Goal: Transaction & Acquisition: Purchase product/service

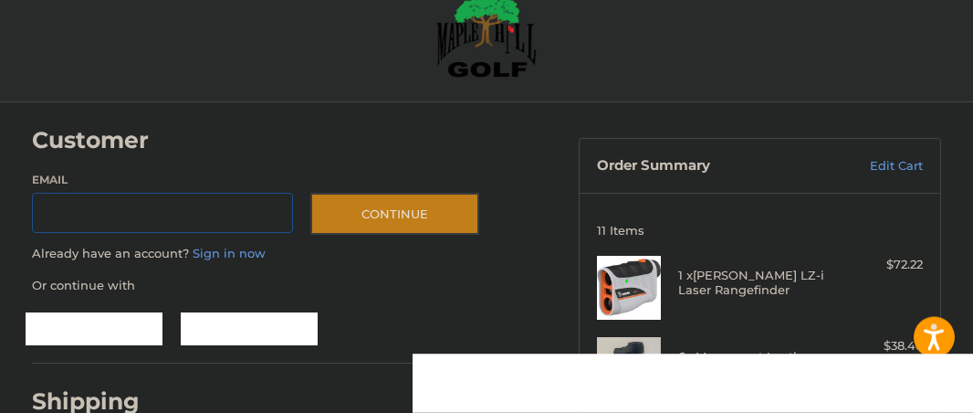
scroll to position [59, 0]
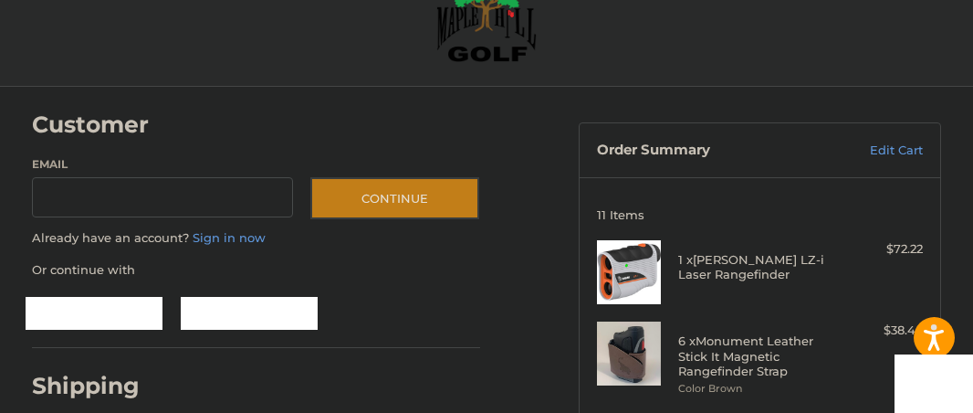
click at [61, 163] on label "Email" at bounding box center [162, 164] width 261 height 16
click at [61, 177] on input "Email" at bounding box center [162, 197] width 261 height 41
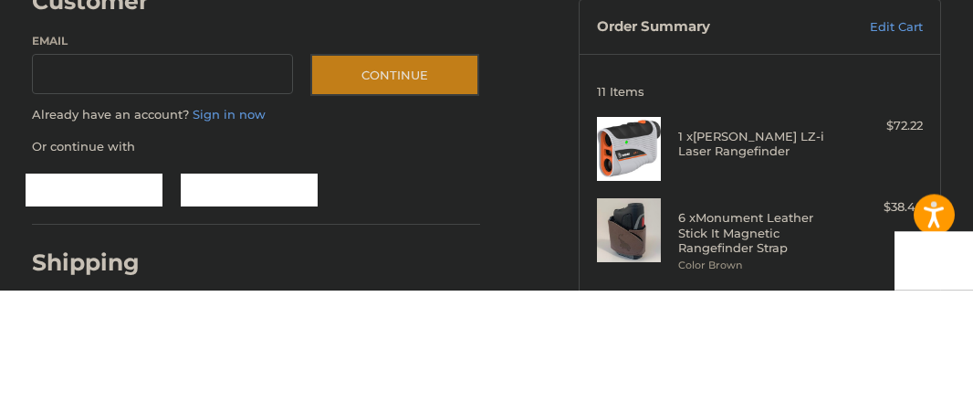
type input "**********"
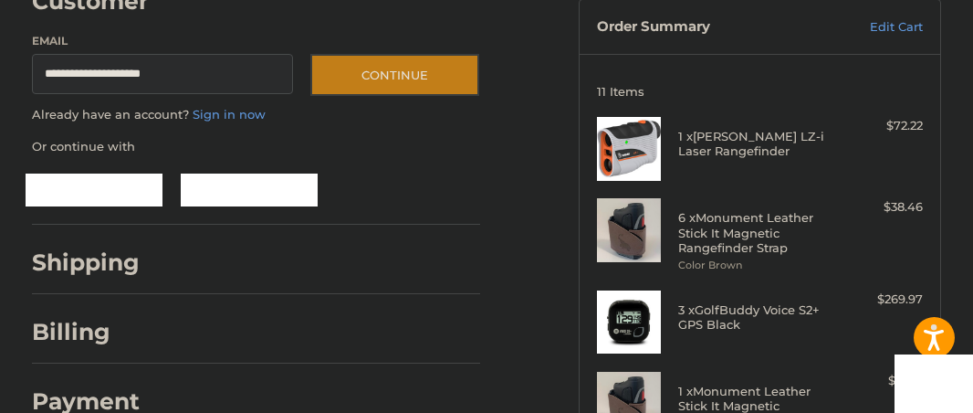
click at [597, 409] on img at bounding box center [629, 404] width 64 height 64
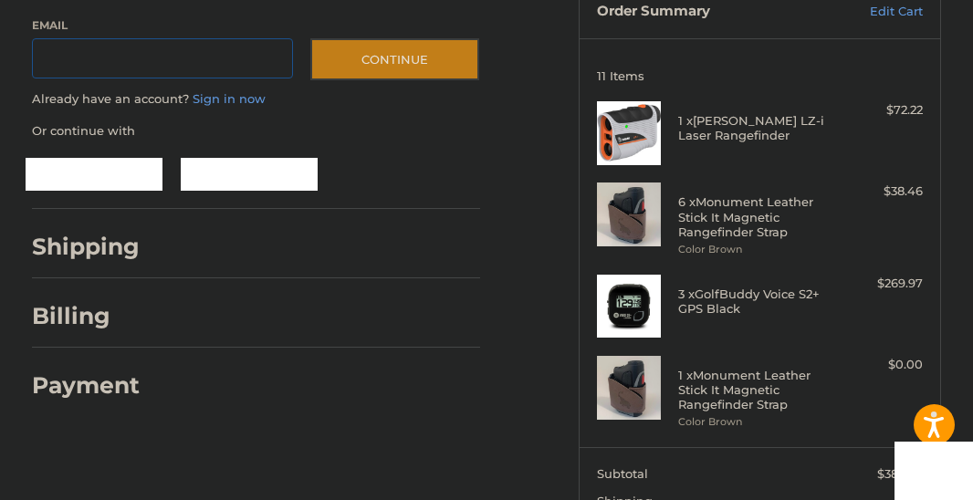
scroll to position [202, 0]
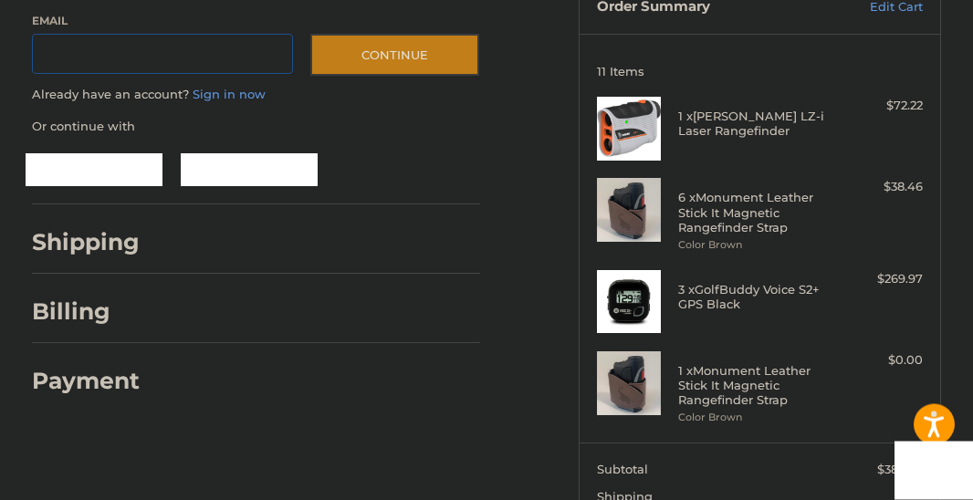
click at [86, 54] on input "Email" at bounding box center [162, 55] width 261 height 41
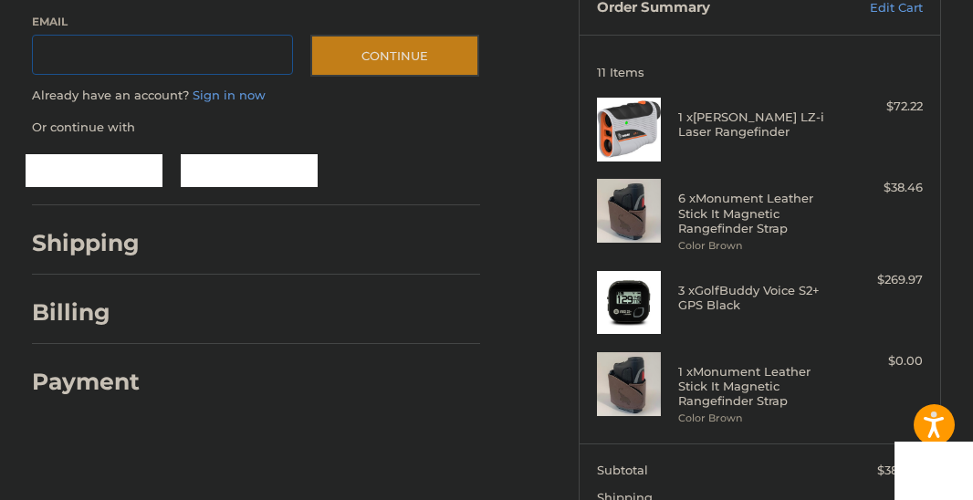
type input "**********"
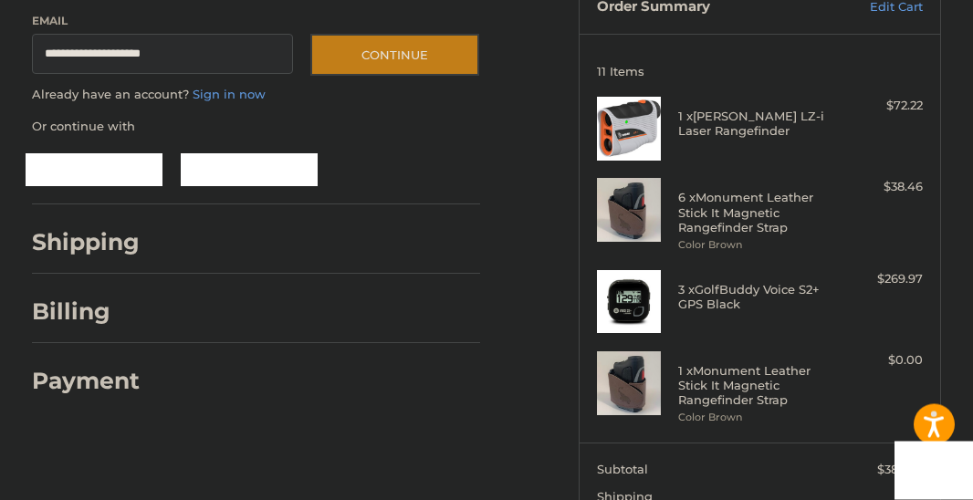
scroll to position [203, 0]
click at [412, 47] on button "Continue" at bounding box center [394, 55] width 169 height 42
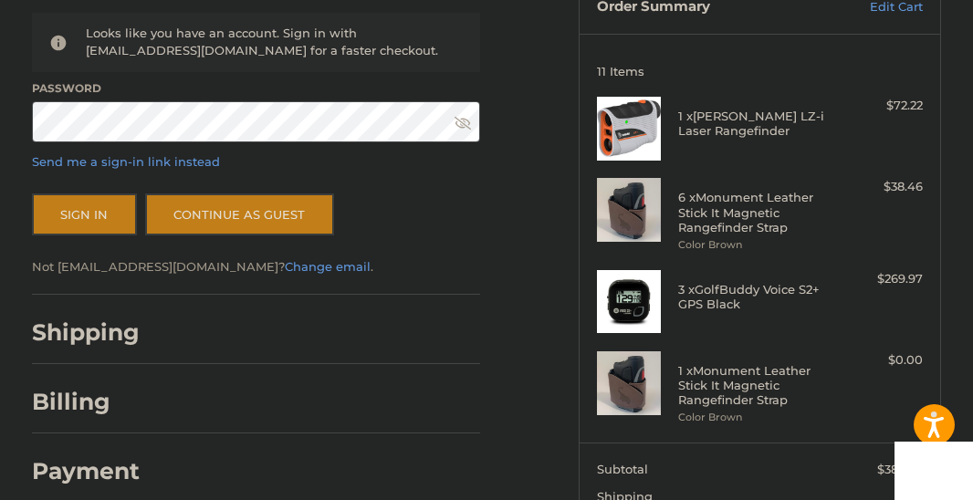
click at [141, 309] on div "Shipping" at bounding box center [256, 332] width 448 height 62
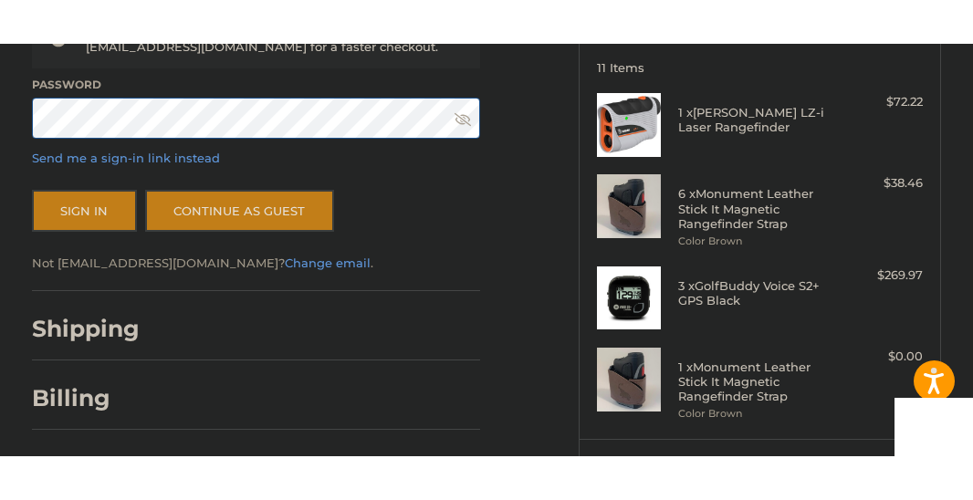
scroll to position [249, 0]
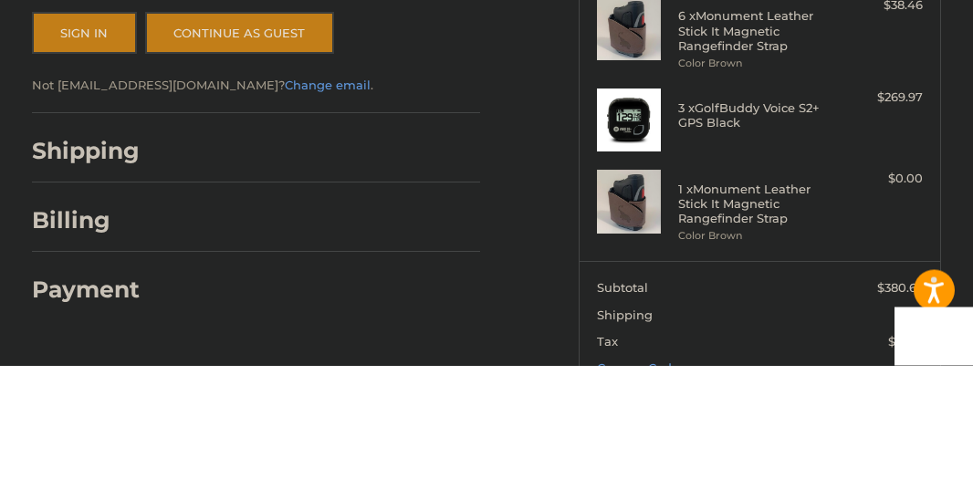
click at [47, 147] on button "Sign In" at bounding box center [84, 168] width 105 height 42
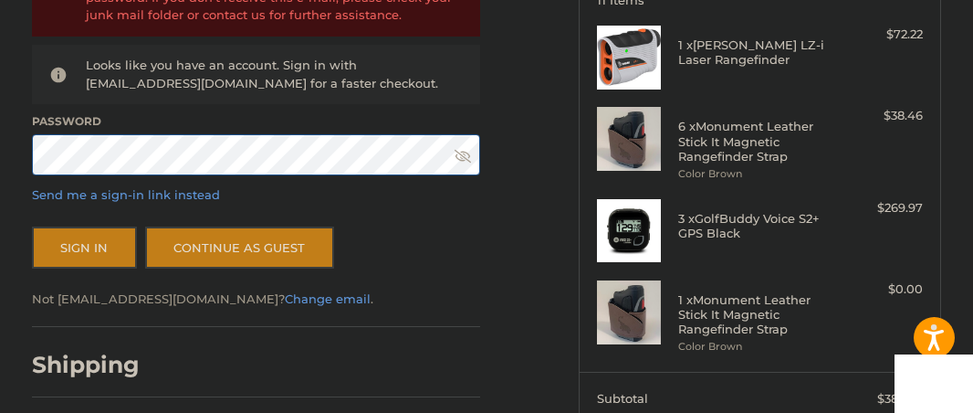
scroll to position [273, 0]
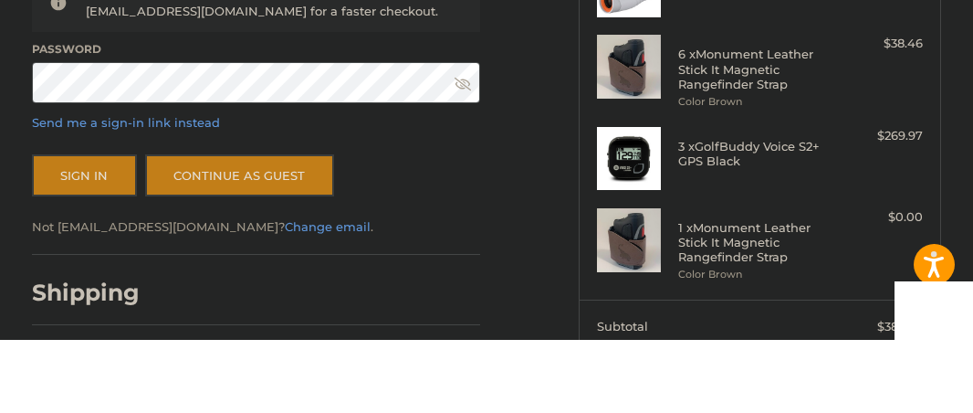
click at [309, 187] on p "Send me a sign-in link instead" at bounding box center [256, 196] width 448 height 18
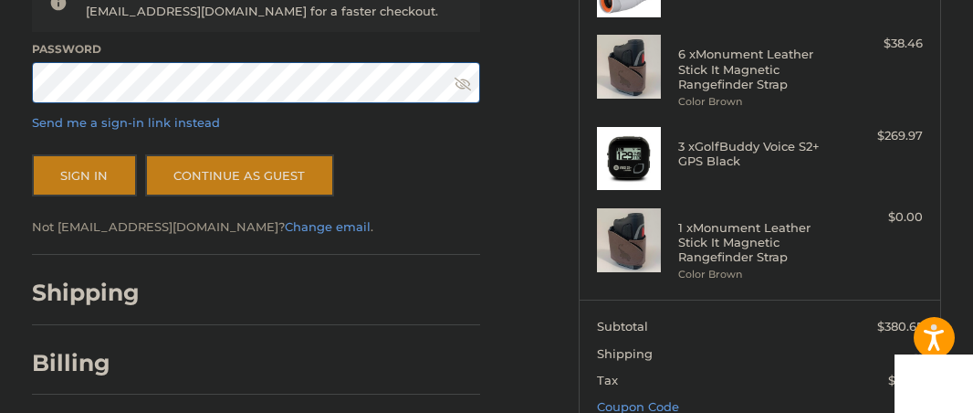
scroll to position [345, 0]
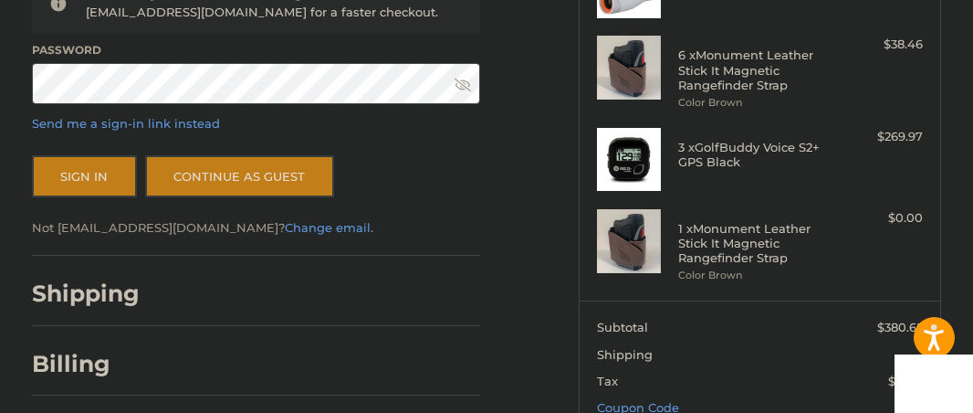
click at [469, 90] on icon at bounding box center [463, 85] width 16 height 16
click at [119, 173] on button "Sign In" at bounding box center [84, 176] width 105 height 42
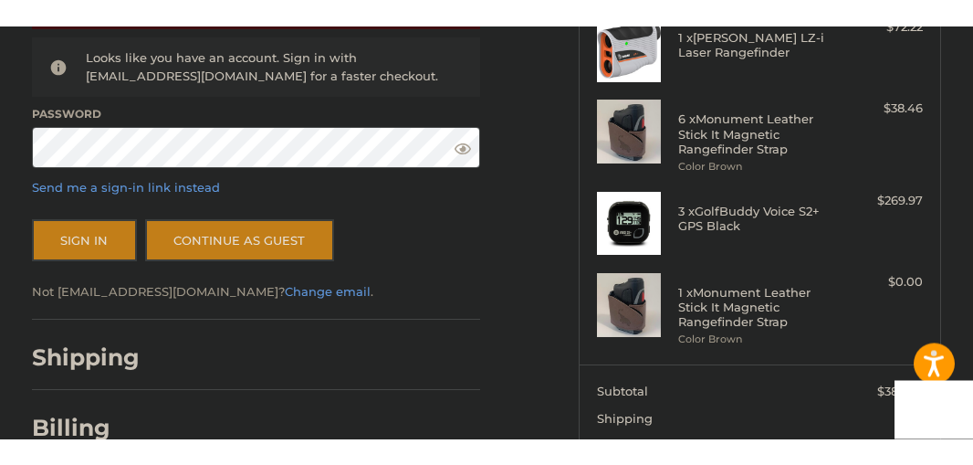
scroll to position [308, 0]
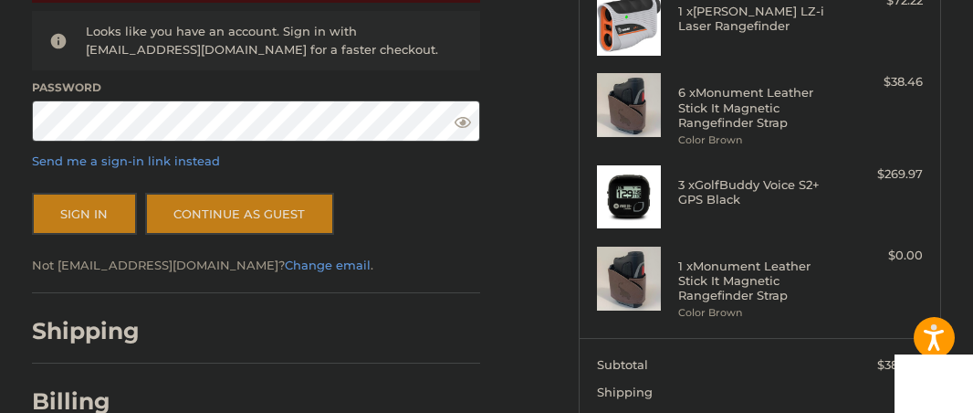
click at [192, 339] on div at bounding box center [318, 335] width 323 height 23
click at [168, 385] on div "Billing" at bounding box center [256, 401] width 448 height 62
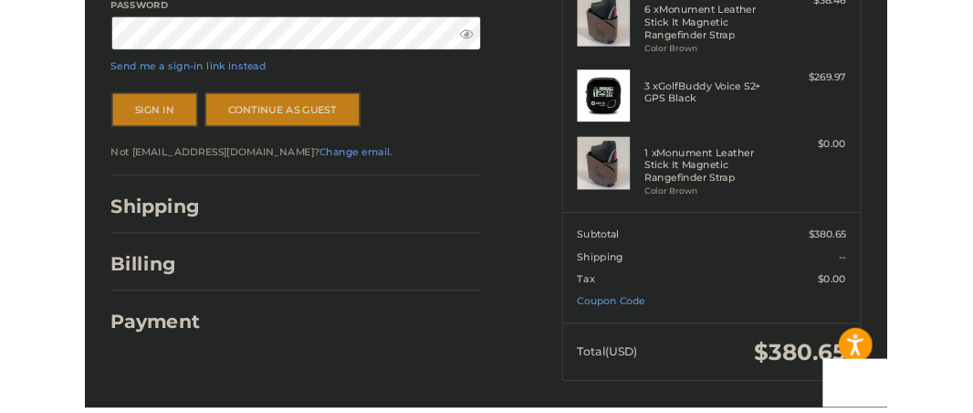
scroll to position [468, 0]
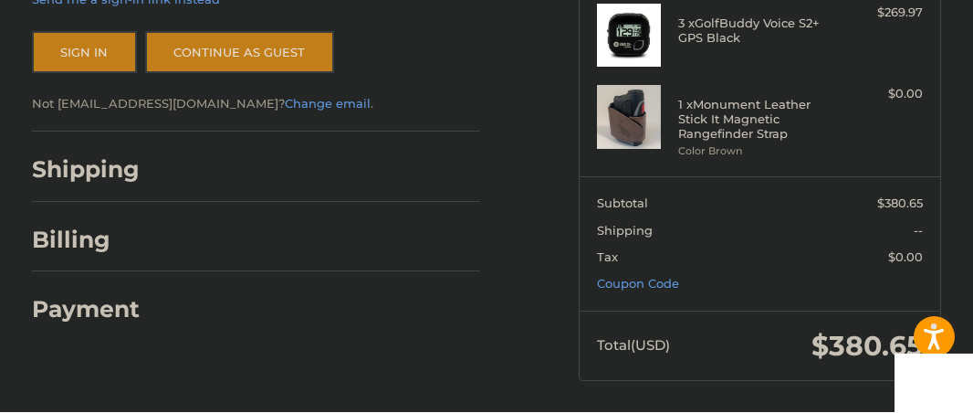
click at [139, 185] on div "Shipping" at bounding box center [256, 171] width 448 height 62
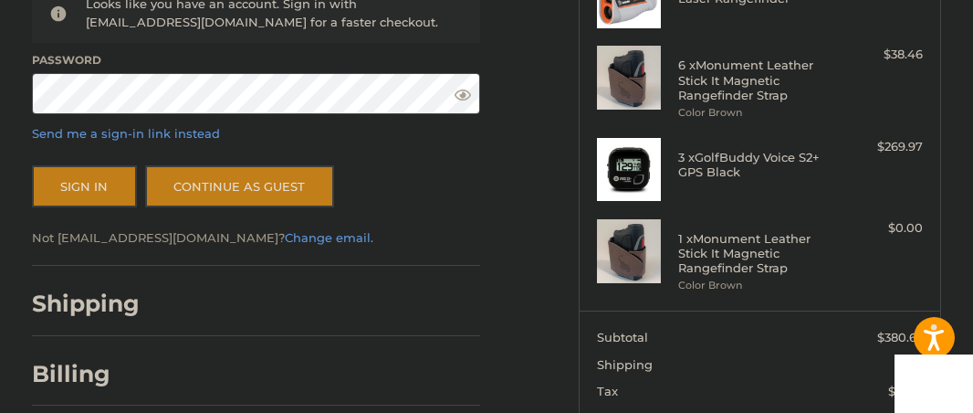
scroll to position [332, 0]
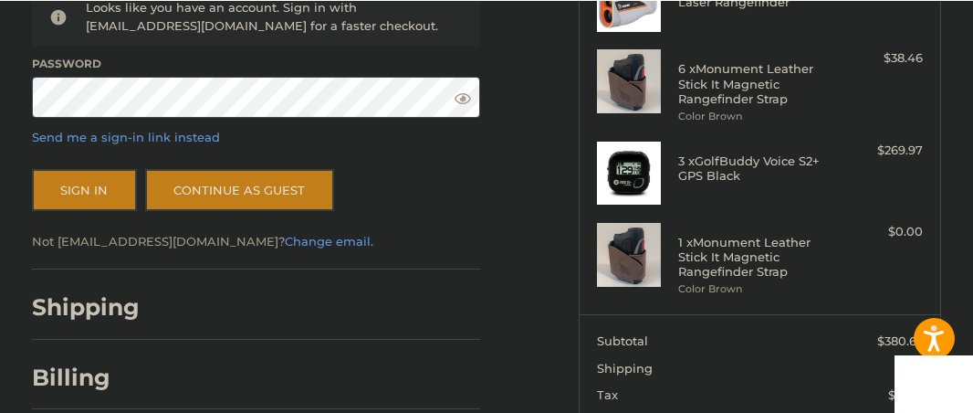
click at [310, 184] on link "Continue as guest" at bounding box center [239, 189] width 189 height 42
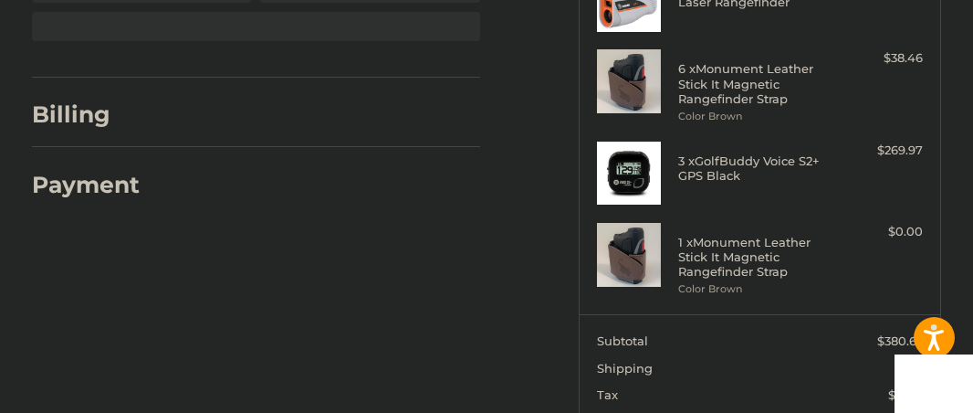
select select "**"
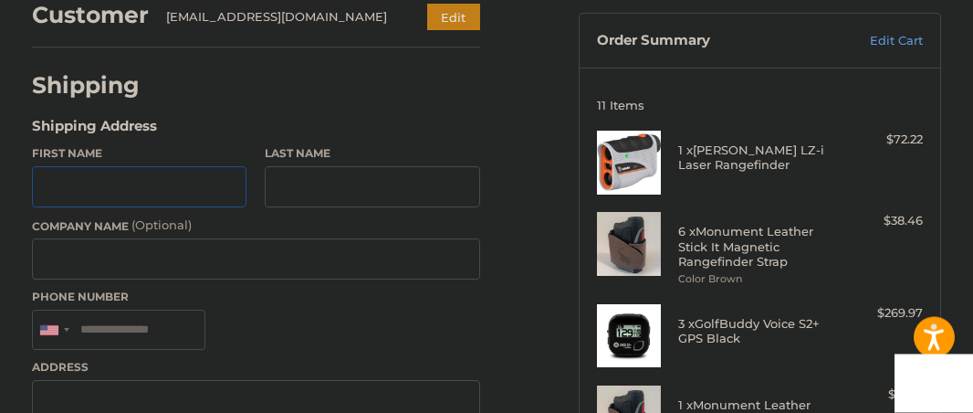
scroll to position [129, 0]
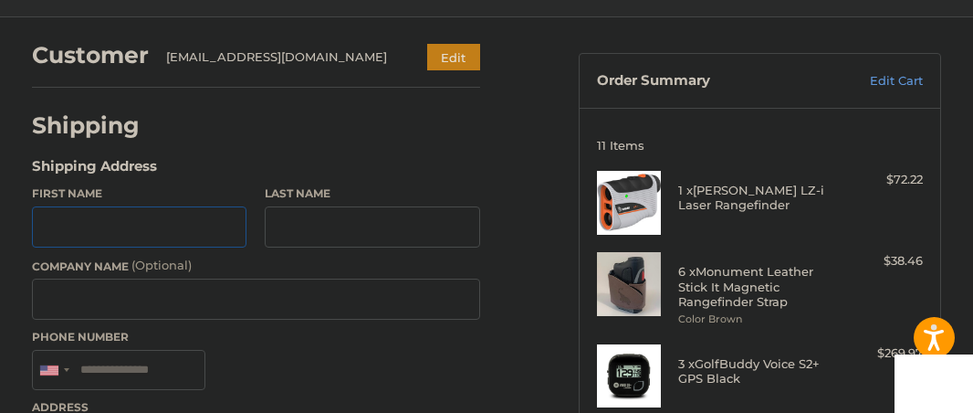
click at [188, 219] on input "First Name" at bounding box center [139, 226] width 215 height 41
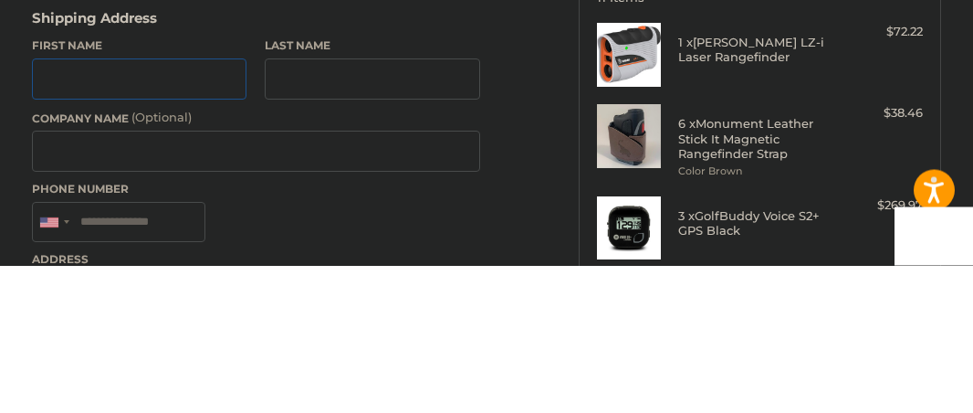
type input "****"
type input "******"
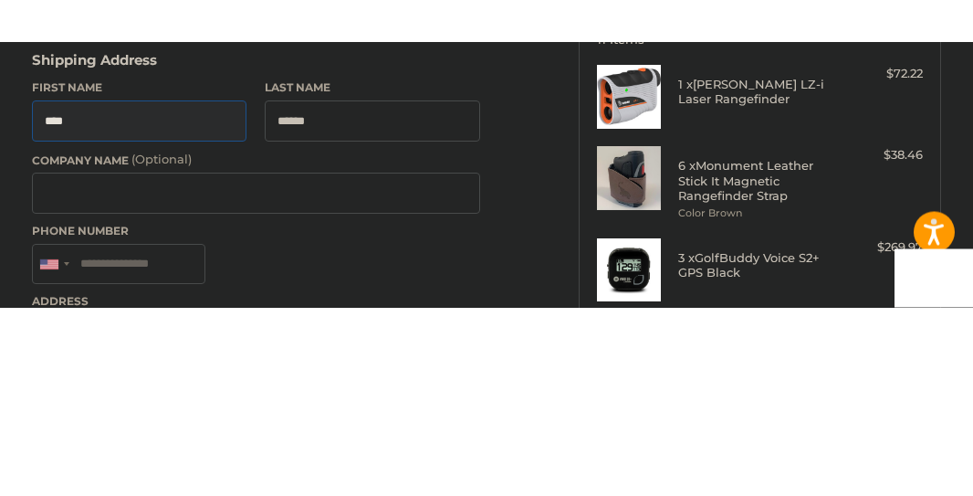
scroll to position [277, 0]
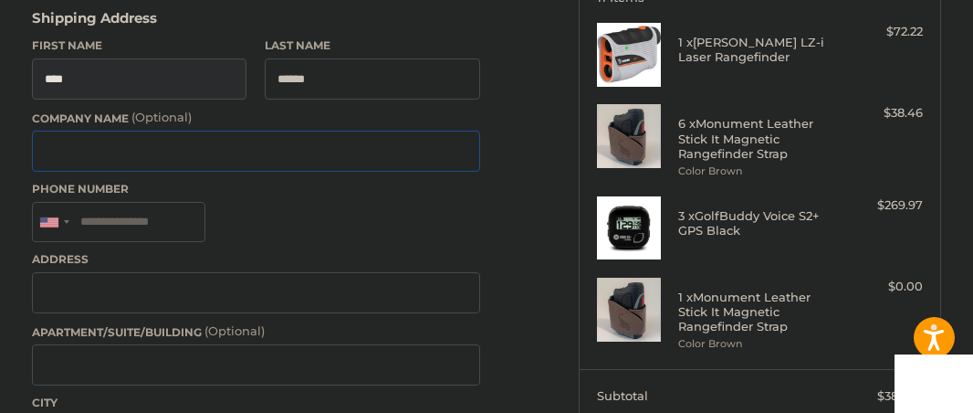
type input "**********"
type input "*******"
type input "********"
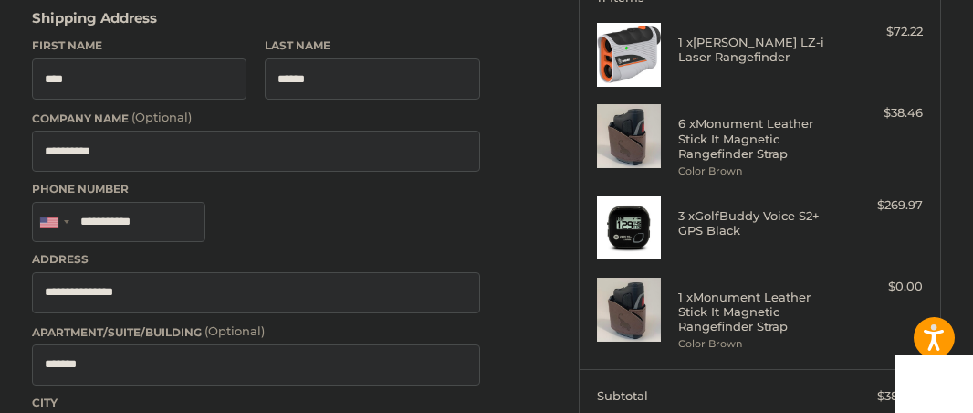
select select "**"
type input "*****"
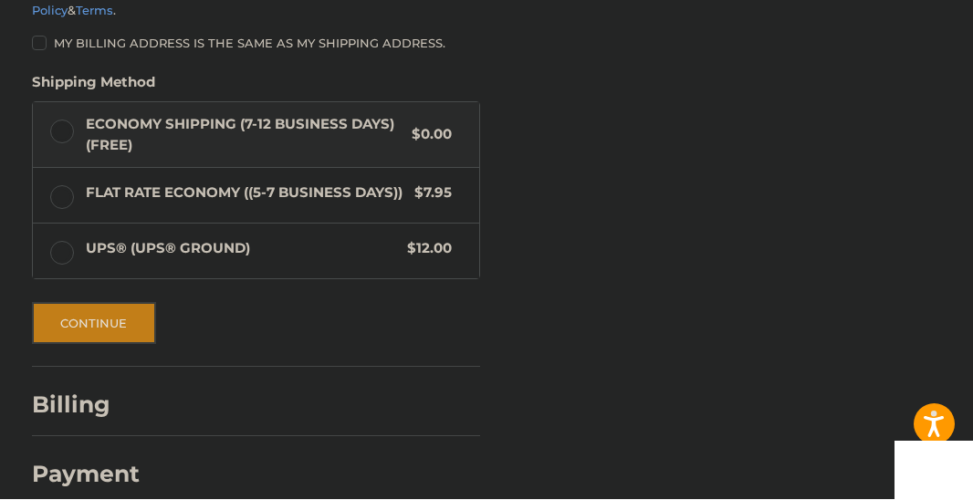
scroll to position [1025, 0]
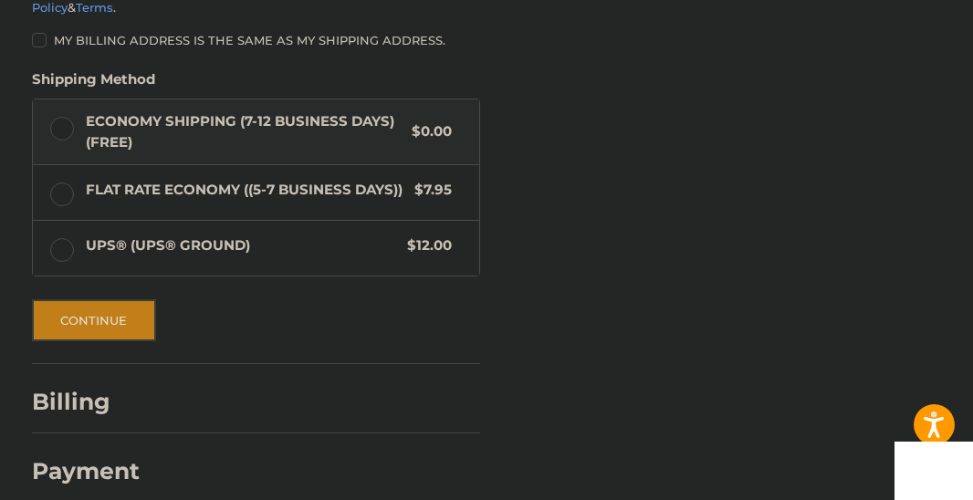
click at [59, 299] on button "Continue" at bounding box center [94, 320] width 124 height 42
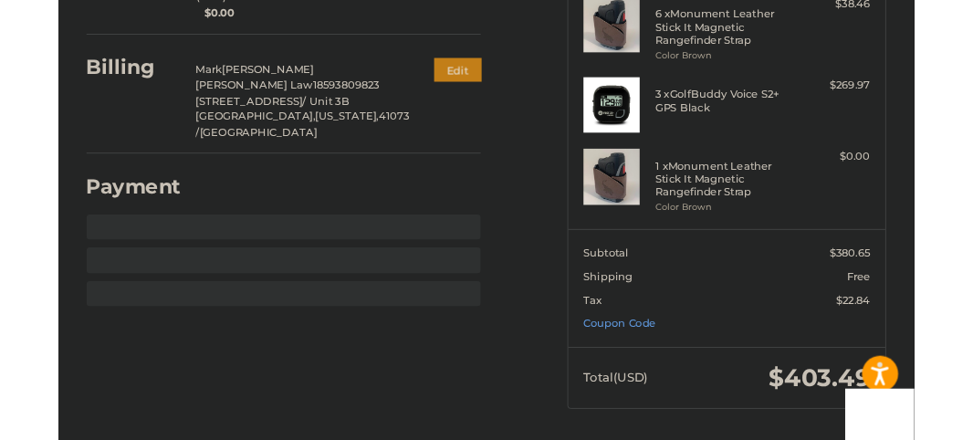
scroll to position [381, 0]
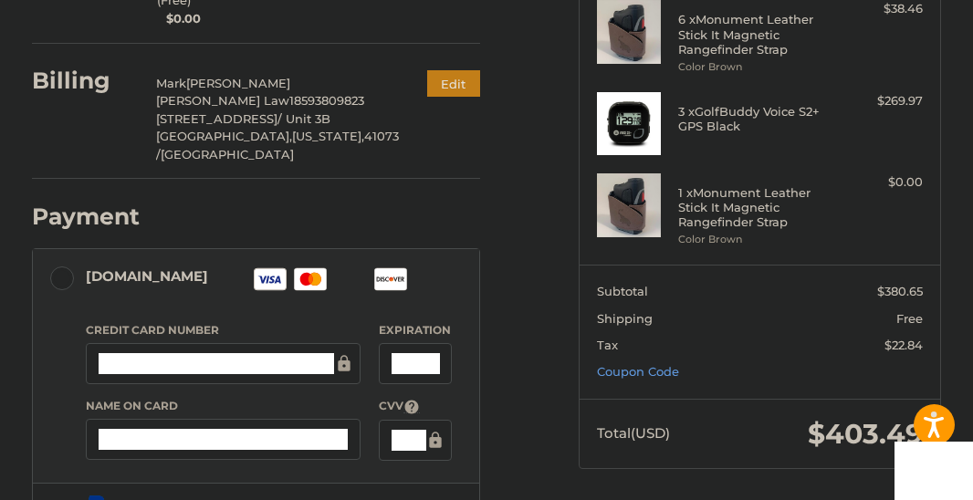
click at [325, 268] on rect at bounding box center [311, 279] width 32 height 22
click at [321, 269] on rect at bounding box center [310, 279] width 31 height 21
click at [320, 269] on rect at bounding box center [310, 279] width 31 height 21
click at [311, 275] on icon at bounding box center [311, 279] width 5 height 9
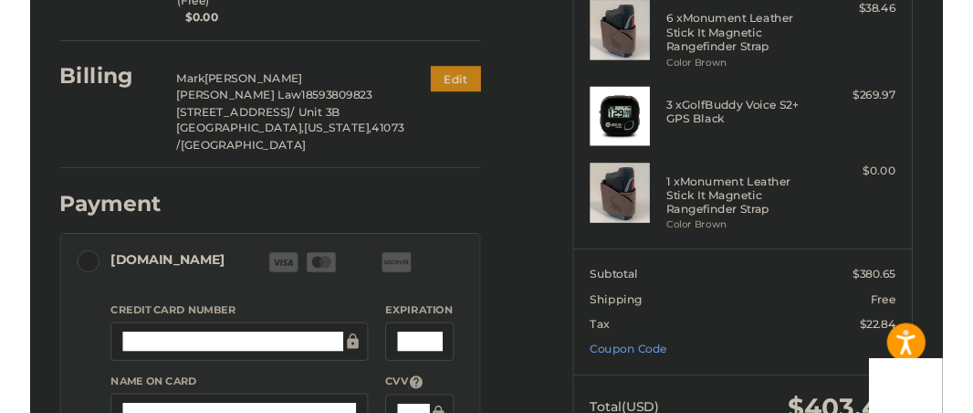
scroll to position [383, 0]
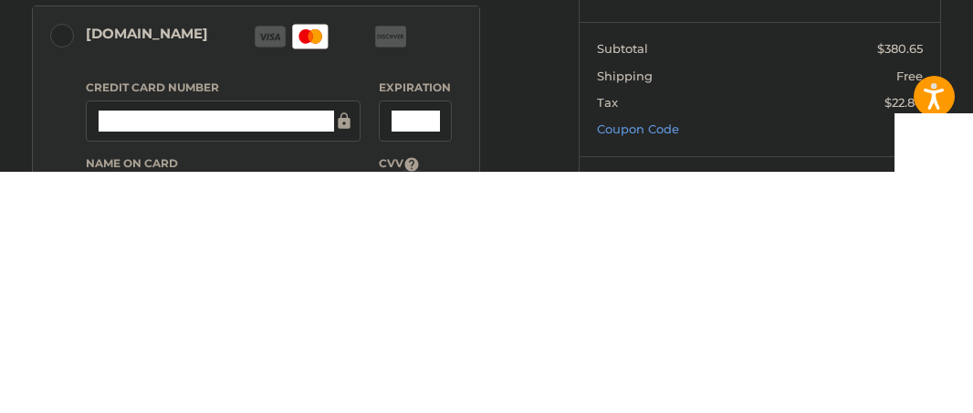
click at [177, 320] on div "Credit Card Number Expiration Name on Card CVV" at bounding box center [269, 396] width 384 height 152
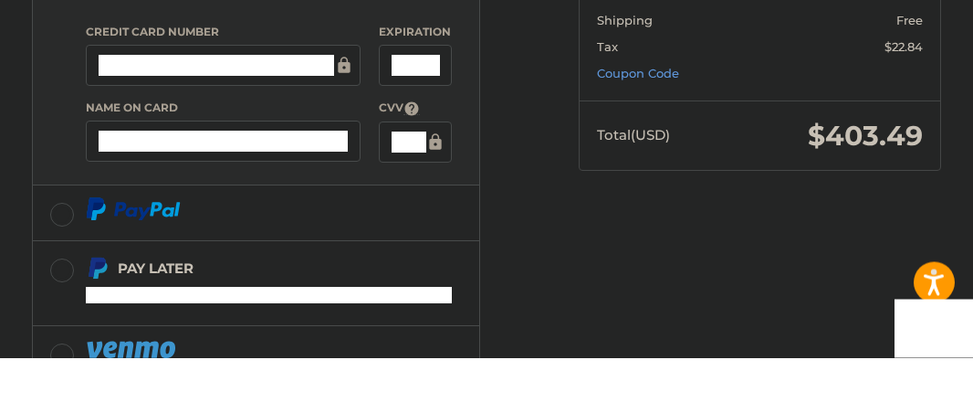
click at [411, 177] on div at bounding box center [416, 197] width 74 height 41
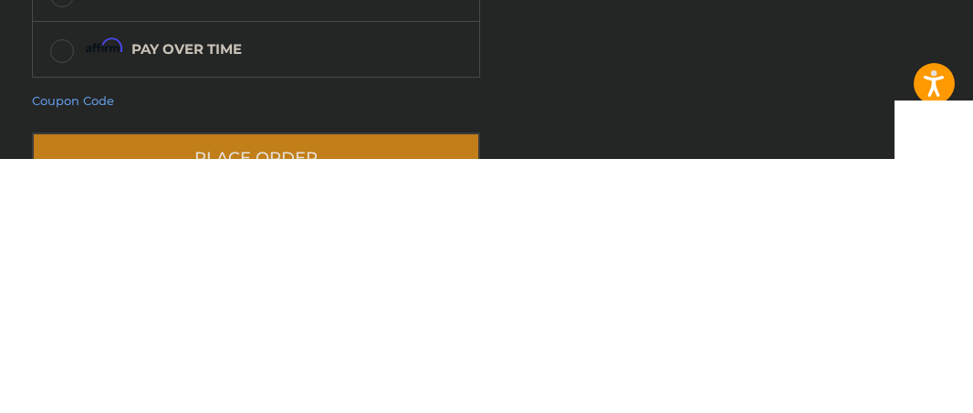
scroll to position [812, 0]
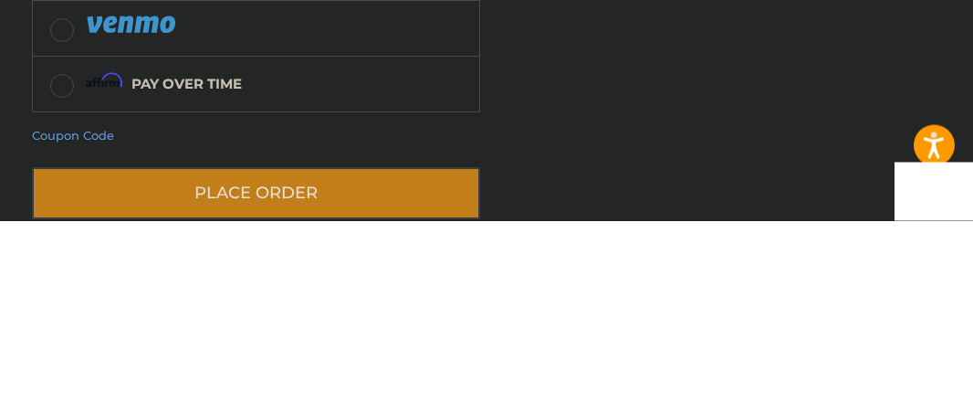
click at [129, 320] on div "Coupon Code" at bounding box center [256, 329] width 448 height 18
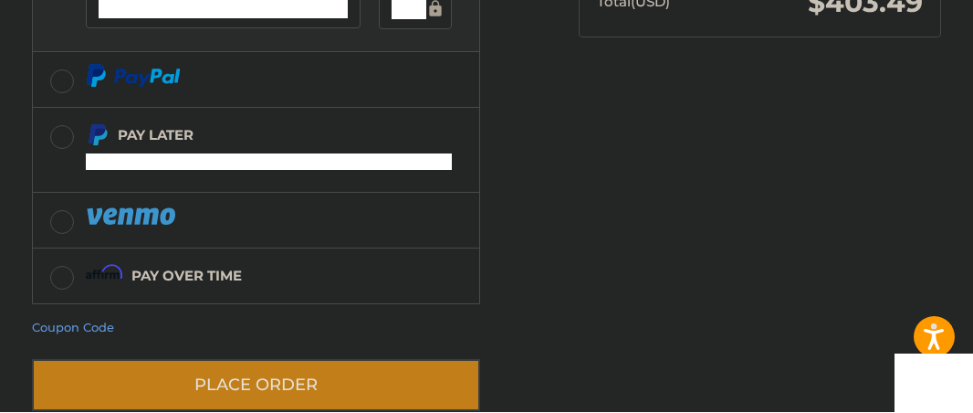
click at [137, 320] on div "Coupon Code" at bounding box center [256, 329] width 448 height 18
click at [258, 320] on div "Coupon Code" at bounding box center [256, 329] width 448 height 18
click at [134, 320] on div "Coupon Code" at bounding box center [256, 329] width 448 height 18
click at [80, 320] on link "Coupon Code" at bounding box center [73, 327] width 82 height 15
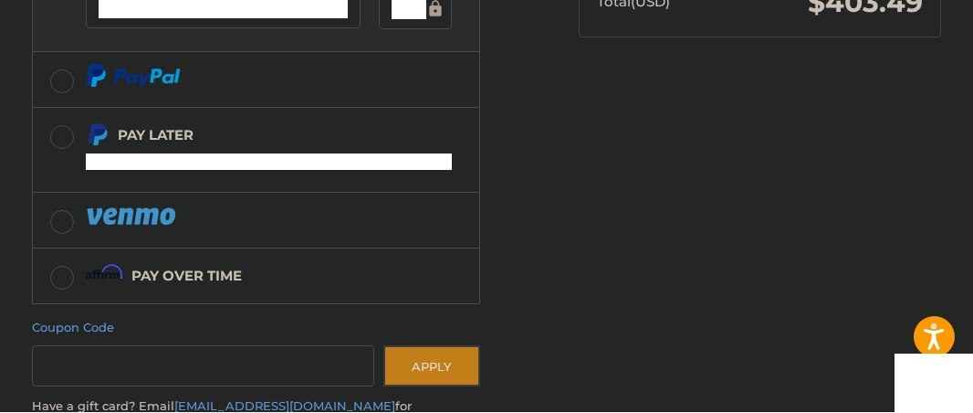
scroll to position [812, 0]
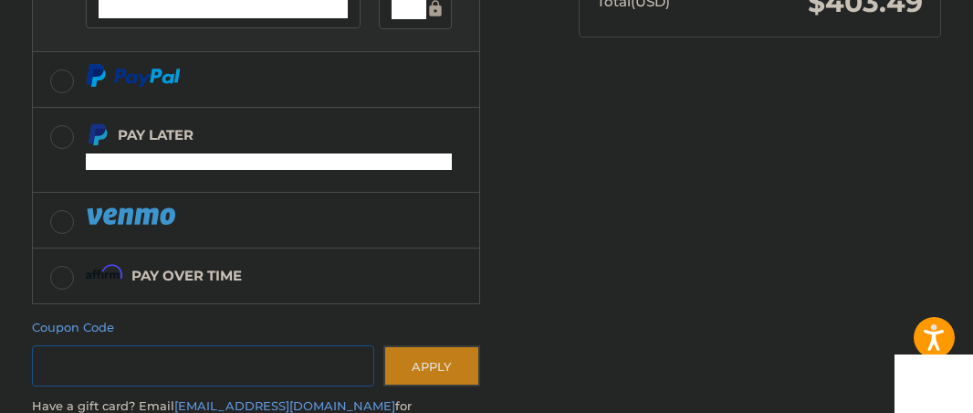
click at [259, 345] on input "Gift Certificate or Coupon Code" at bounding box center [203, 365] width 343 height 41
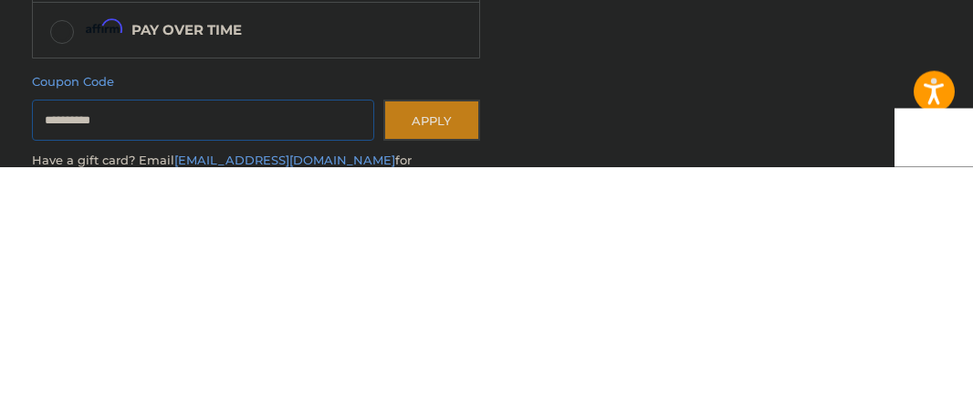
type input "**********"
click at [452, 346] on button "Apply" at bounding box center [431, 366] width 97 height 41
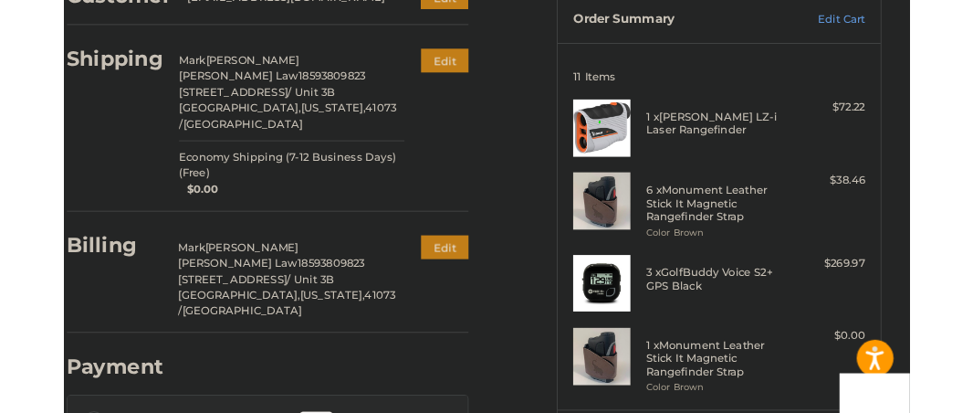
scroll to position [189, 0]
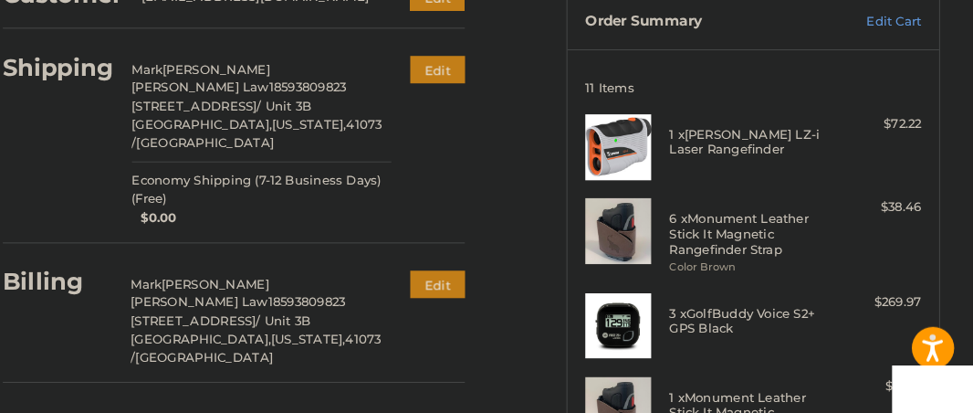
click at [911, 126] on section "11 Items 1 x [PERSON_NAME] LZ-i Laser Rangefinder $72.22 6 x Monument Leather S…" at bounding box center [761, 251] width 362 height 409
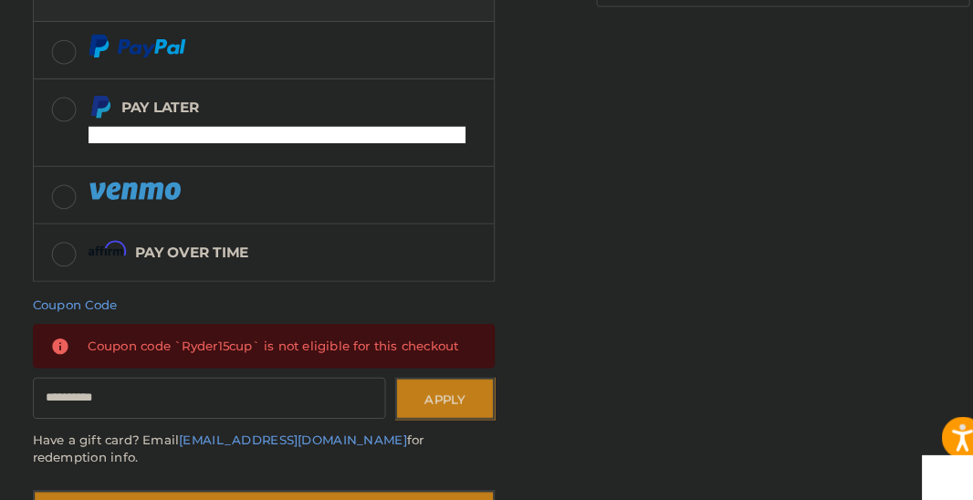
scroll to position [844, 0]
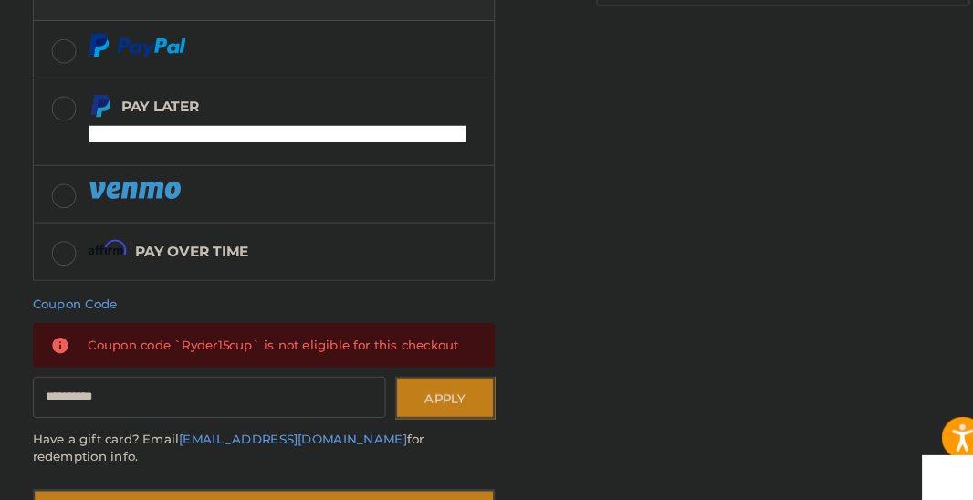
click at [423, 412] on button "Place Order" at bounding box center [256, 501] width 448 height 52
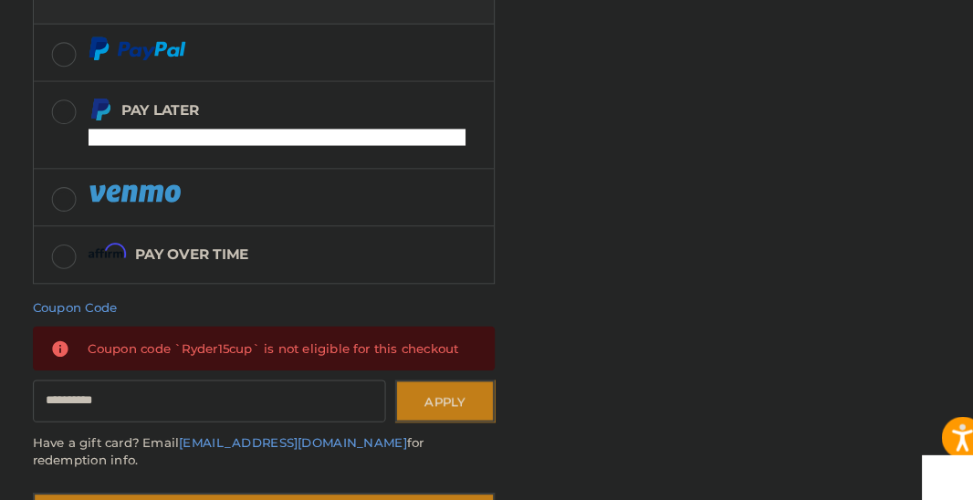
scroll to position [930, 0]
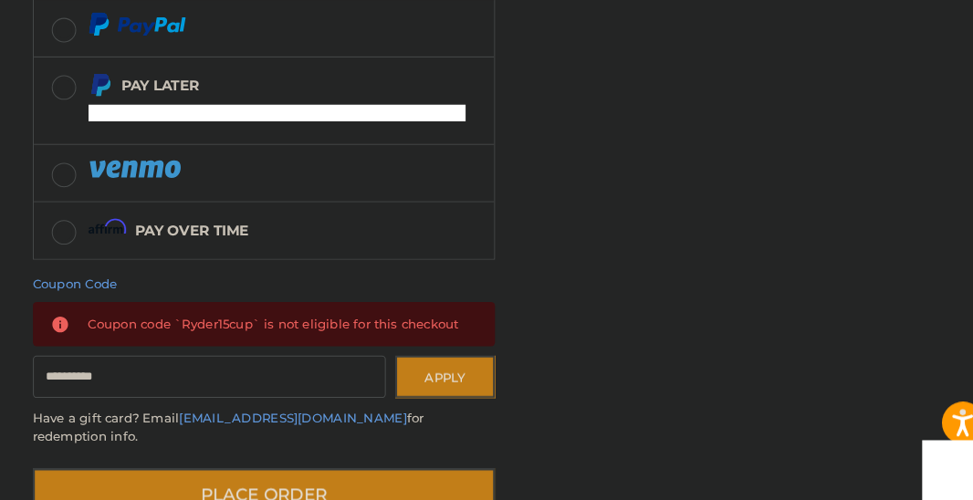
click at [404, 412] on button "Place Order" at bounding box center [256, 495] width 448 height 52
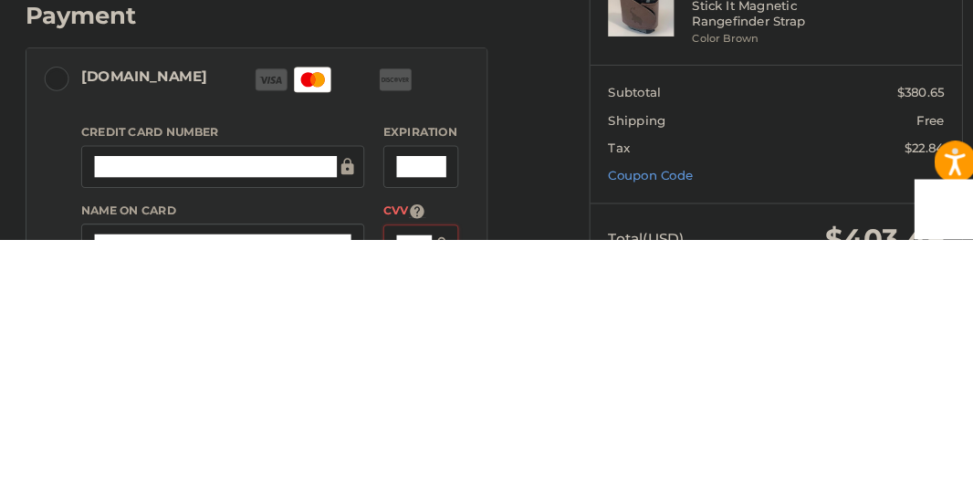
scroll to position [391, 0]
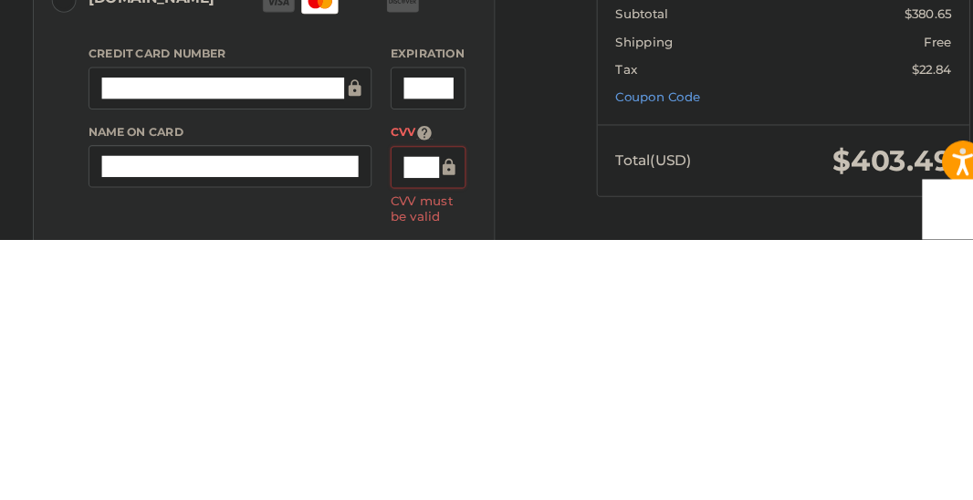
click at [426, 410] on icon at bounding box center [435, 430] width 18 height 41
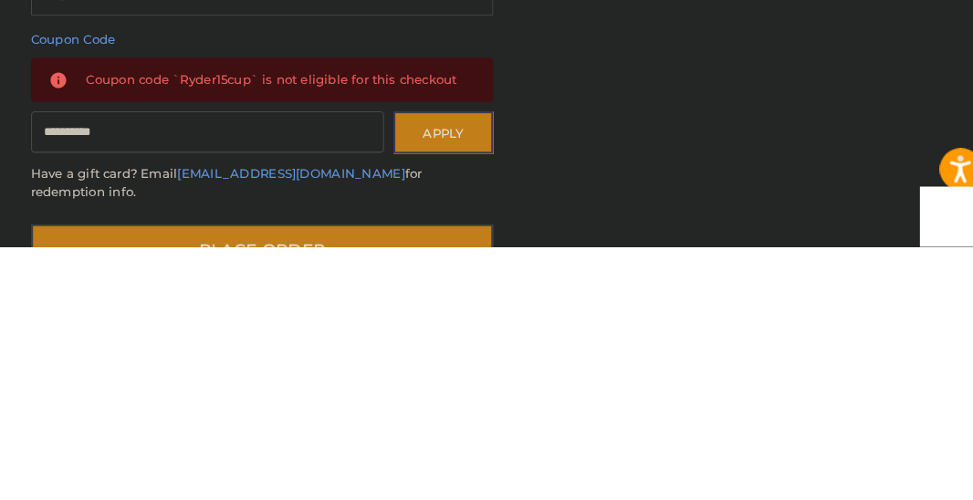
scroll to position [843, 0]
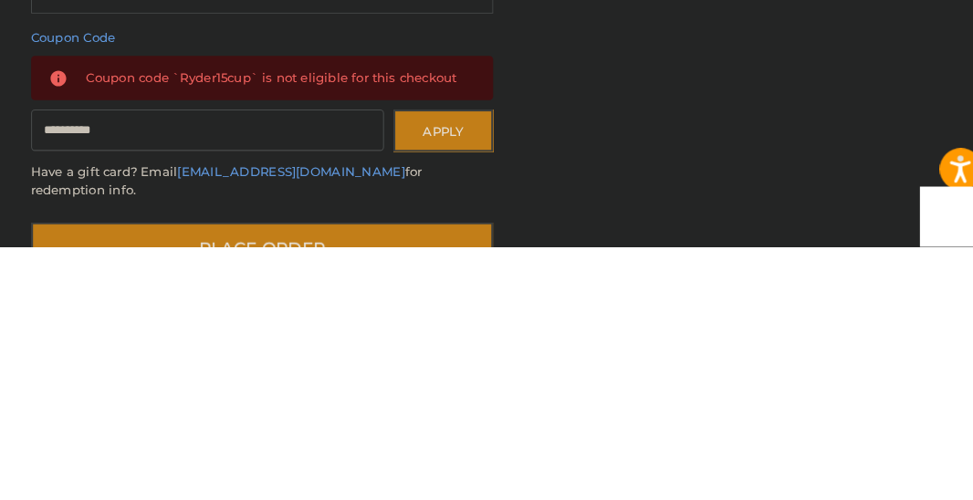
click at [406, 412] on button "Place Order" at bounding box center [256, 503] width 448 height 52
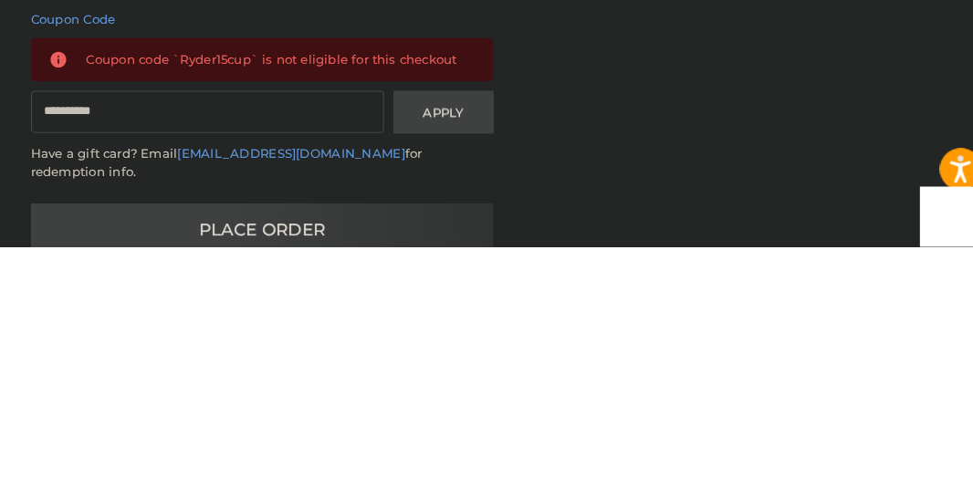
scroll to position [819, 0]
